Goal: Task Accomplishment & Management: Manage account settings

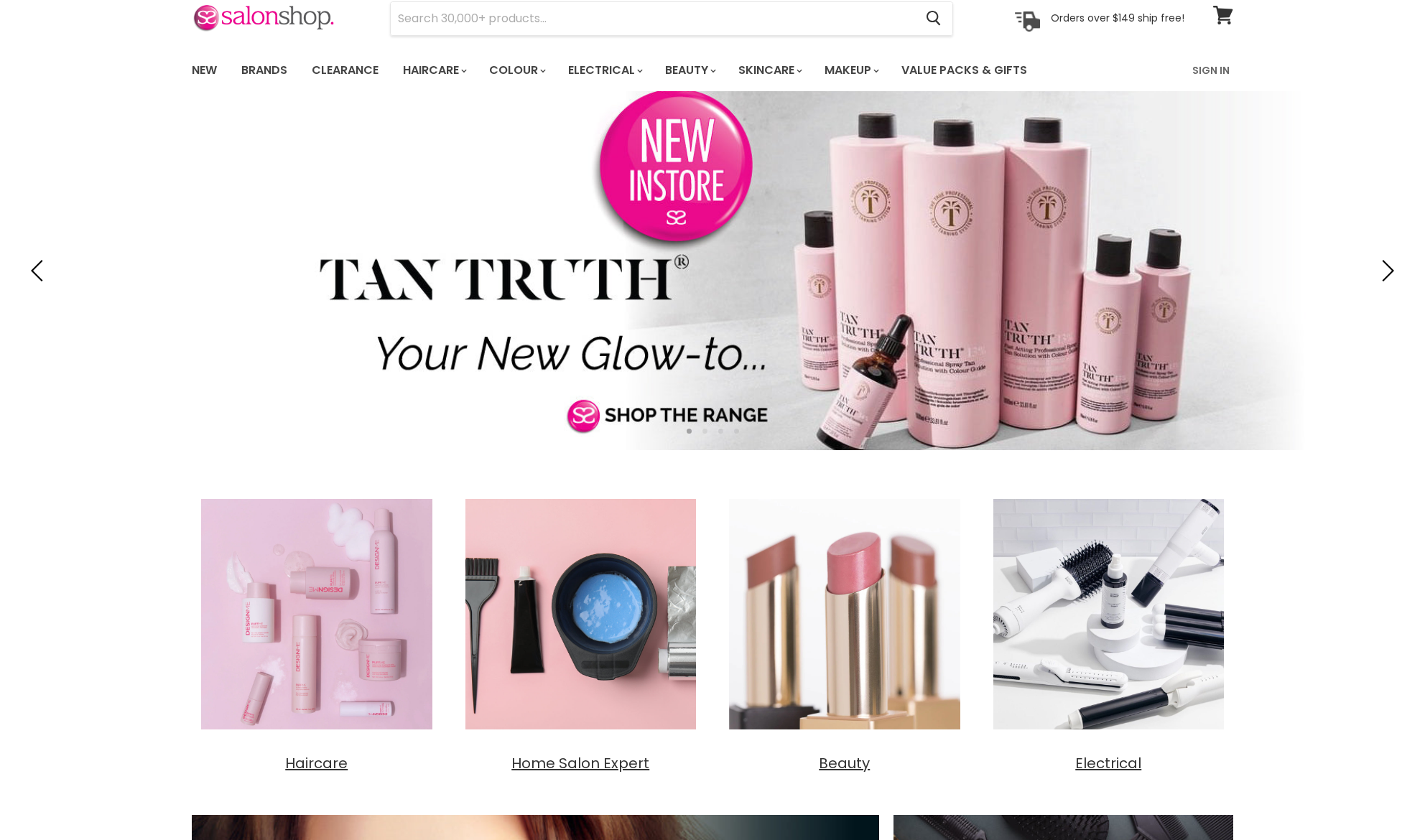
scroll to position [64, 0]
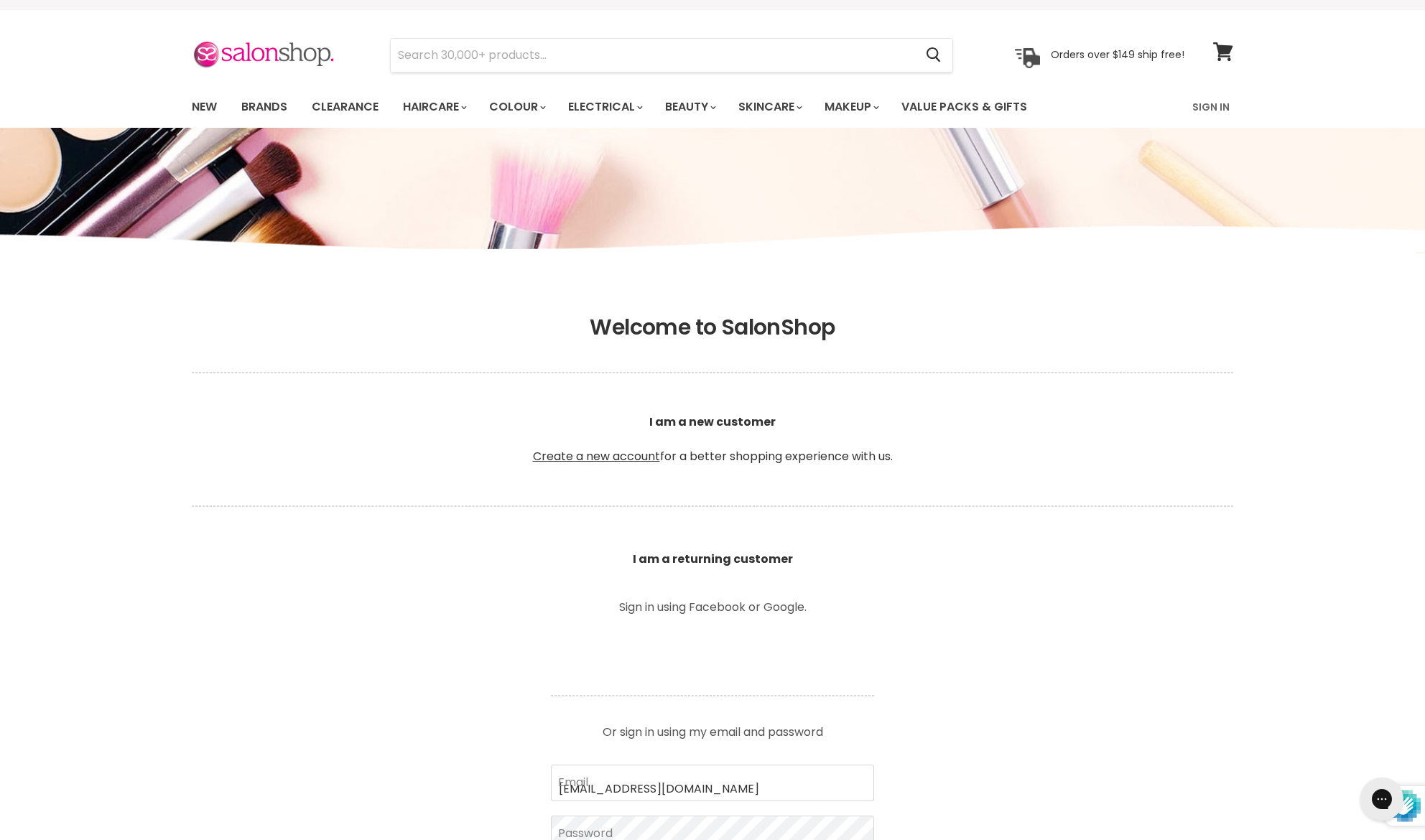
type input "[EMAIL_ADDRESS][DOMAIN_NAME]"
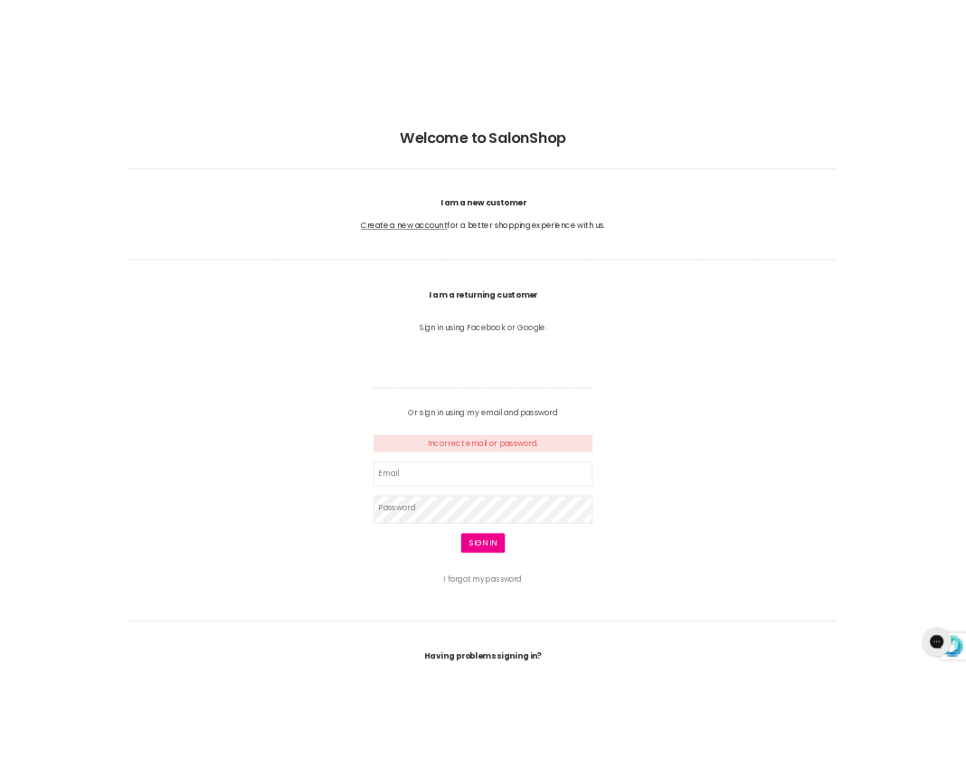
scroll to position [376, 0]
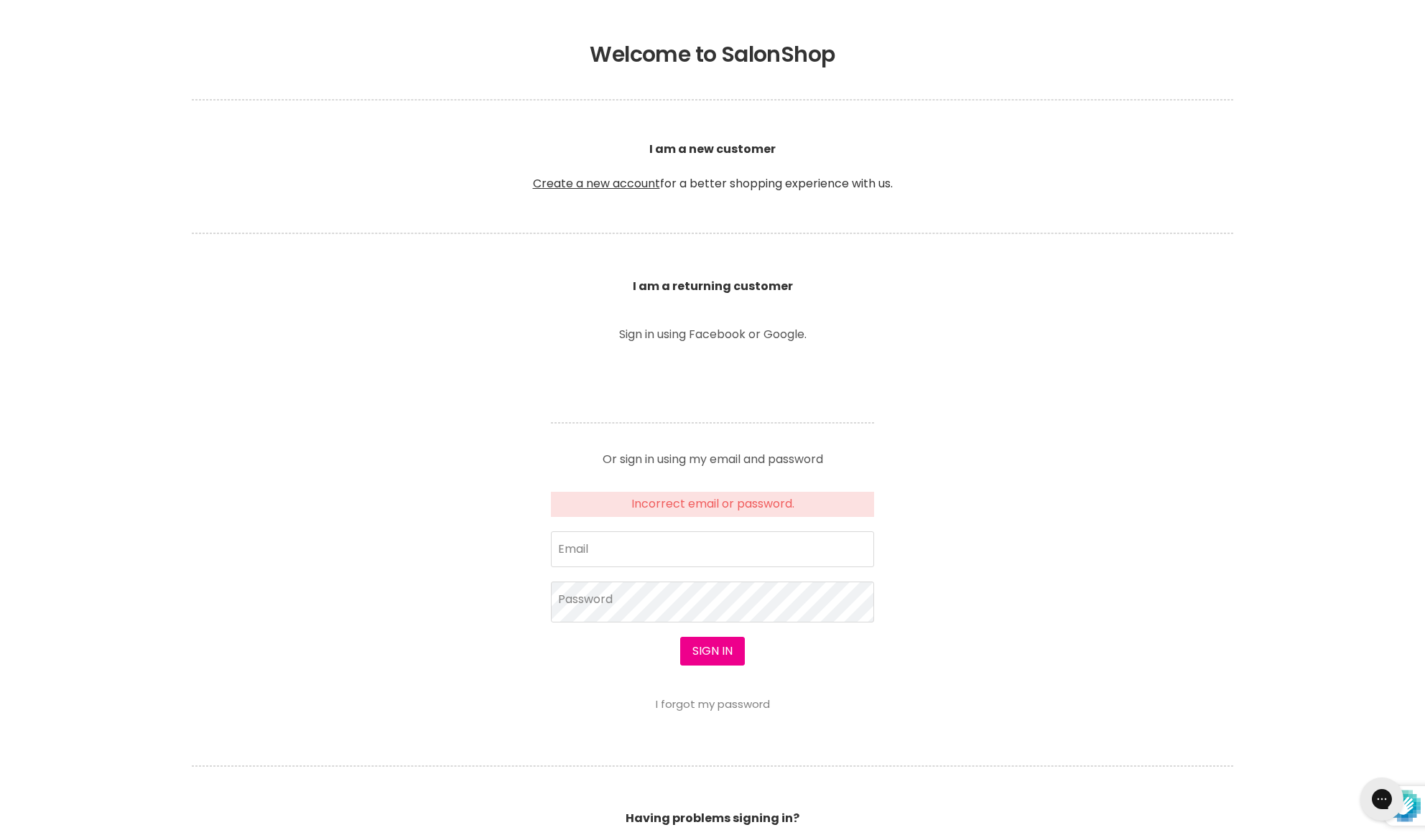
click at [742, 541] on input "Email" at bounding box center [712, 549] width 323 height 36
